Goal: Task Accomplishment & Management: Manage account settings

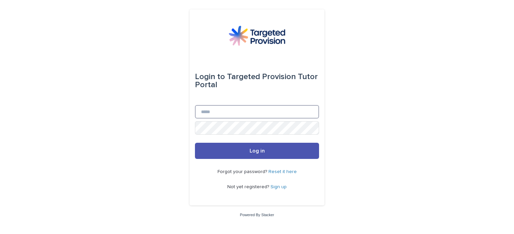
click at [276, 113] on input "Email" at bounding box center [257, 111] width 124 height 13
type input "**********"
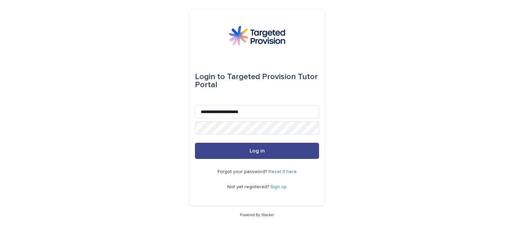
click at [263, 153] on span "Log in" at bounding box center [257, 150] width 15 height 5
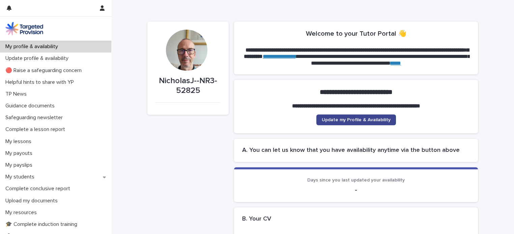
click at [368, 120] on span "Update my Profile & Availability" at bounding box center [356, 120] width 69 height 5
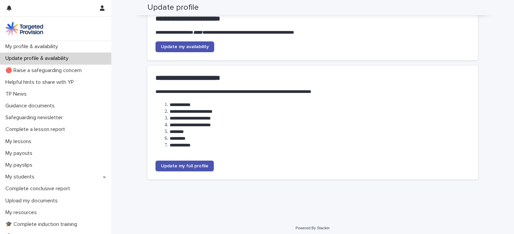
scroll to position [85, 0]
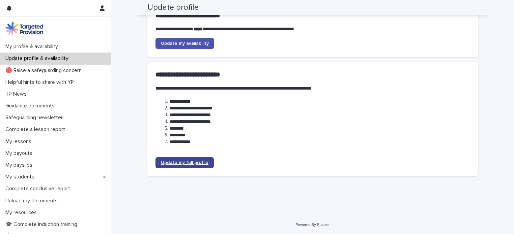
click at [172, 162] on span "Update my full profile" at bounding box center [185, 163] width 48 height 5
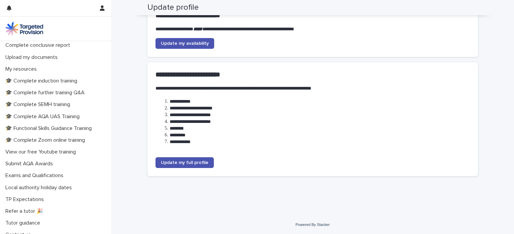
scroll to position [150, 0]
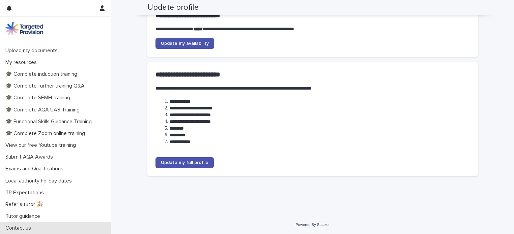
click at [11, 227] on p "Contact us" at bounding box center [20, 228] width 34 height 6
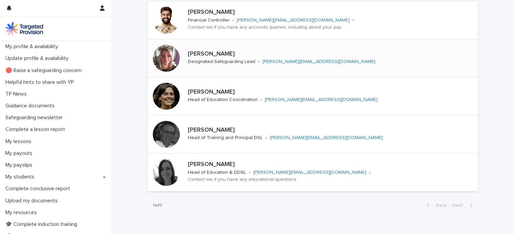
scroll to position [97, 0]
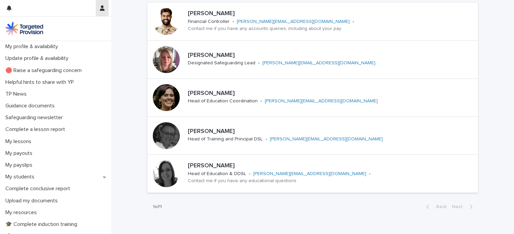
click at [102, 7] on icon "button" at bounding box center [102, 7] width 5 height 5
click at [75, 28] on p "Log Out" at bounding box center [82, 28] width 43 height 11
